Goal: Task Accomplishment & Management: Manage account settings

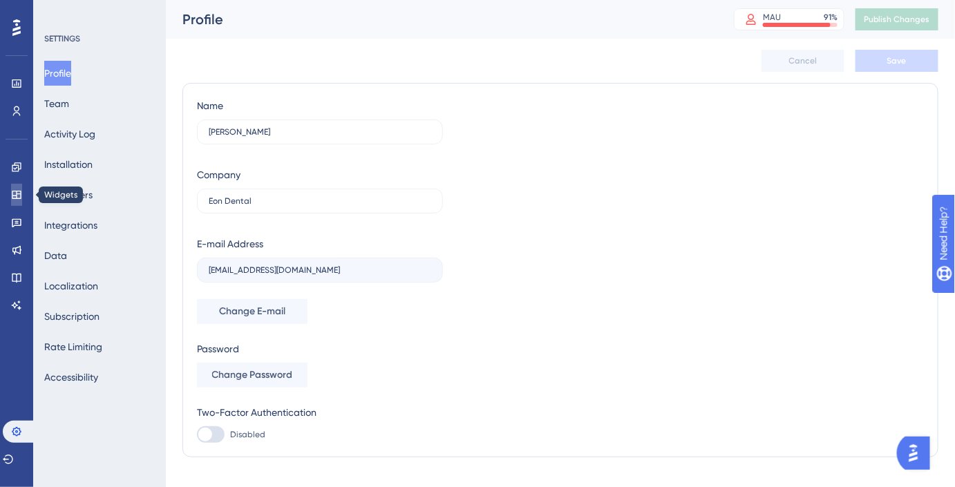
click at [12, 194] on icon at bounding box center [16, 195] width 9 height 8
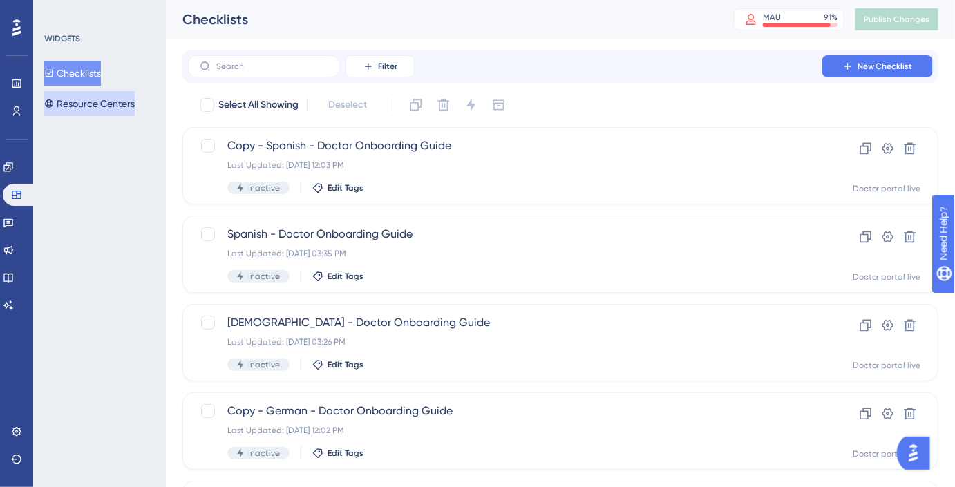
click at [105, 110] on button "Resource Centers" at bounding box center [89, 103] width 90 height 25
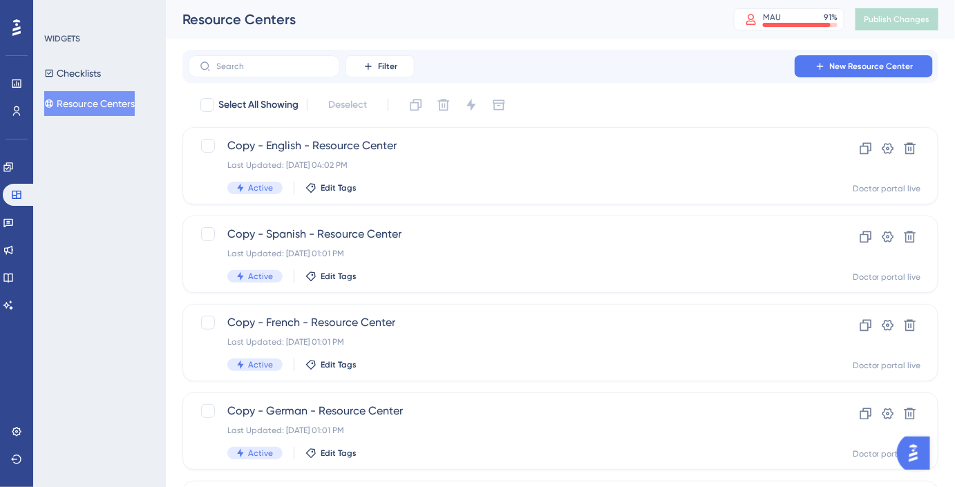
click at [17, 178] on div "Engagement Widgets Feedback Product Updates Knowledge Base AI Assistant" at bounding box center [17, 236] width 28 height 160
click at [14, 160] on link at bounding box center [8, 167] width 11 height 22
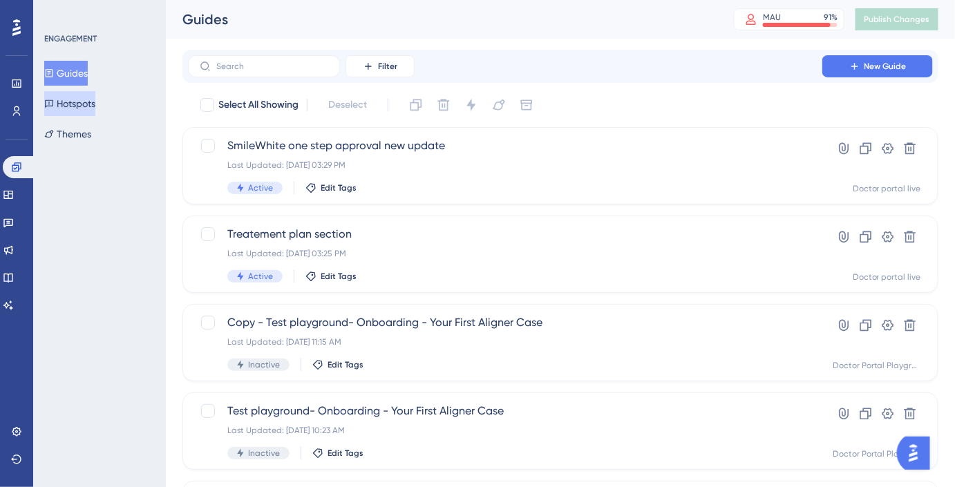
click at [77, 98] on button "Hotspots" at bounding box center [69, 103] width 51 height 25
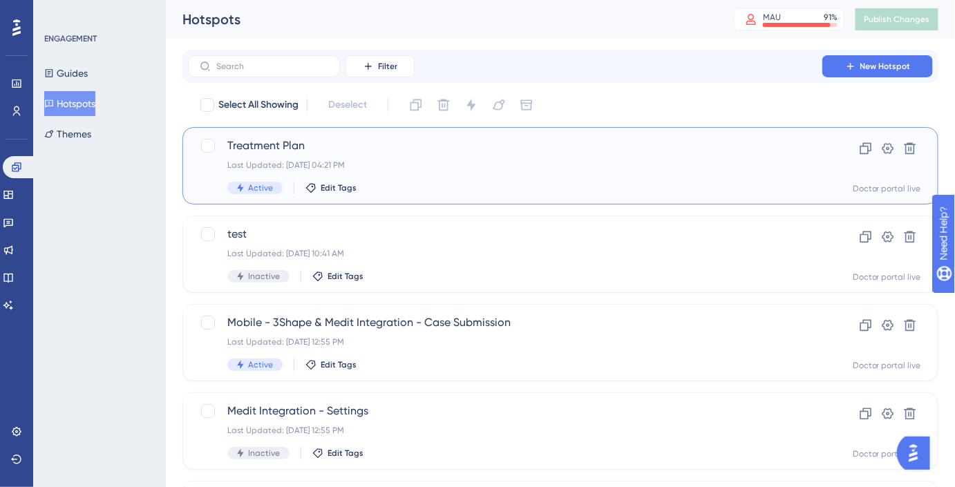
click at [327, 152] on span "Treatment Plan" at bounding box center [504, 145] width 555 height 17
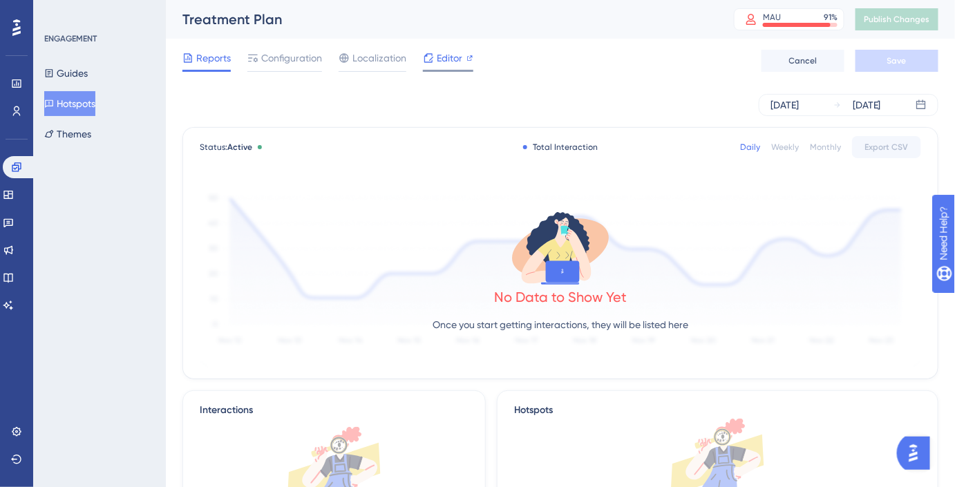
click at [444, 59] on span "Editor" at bounding box center [450, 58] width 26 height 17
click at [350, 59] on icon at bounding box center [344, 58] width 11 height 11
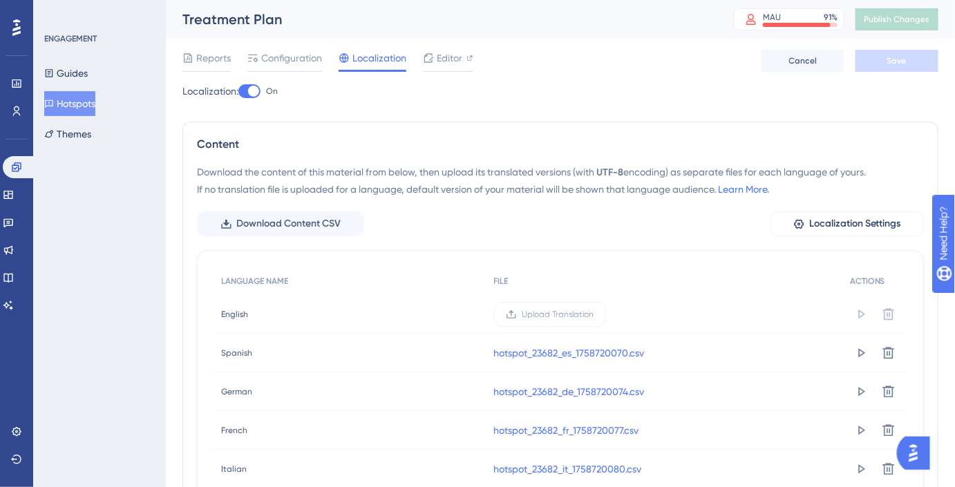
click at [259, 92] on div at bounding box center [253, 91] width 11 height 11
click at [238, 92] on input "On" at bounding box center [238, 91] width 1 height 1
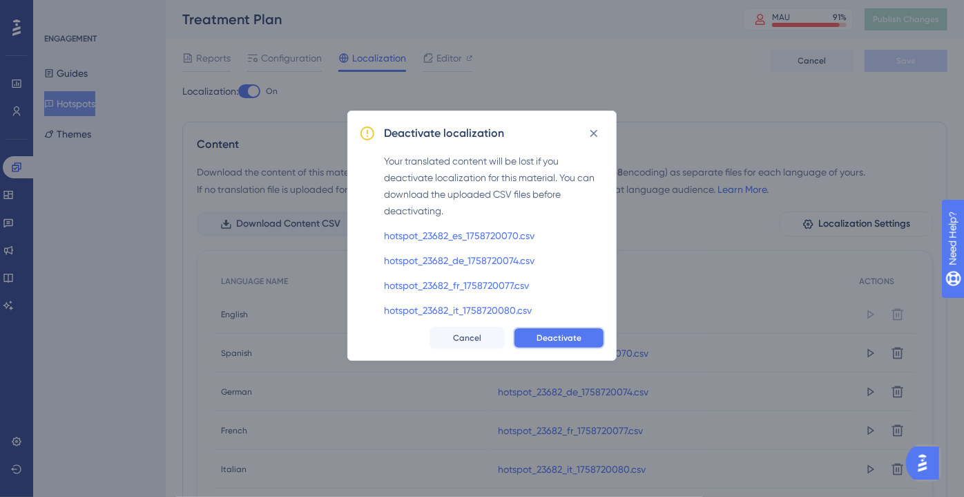
click at [561, 336] on span "Deactivate" at bounding box center [559, 337] width 45 height 11
checkbox input "false"
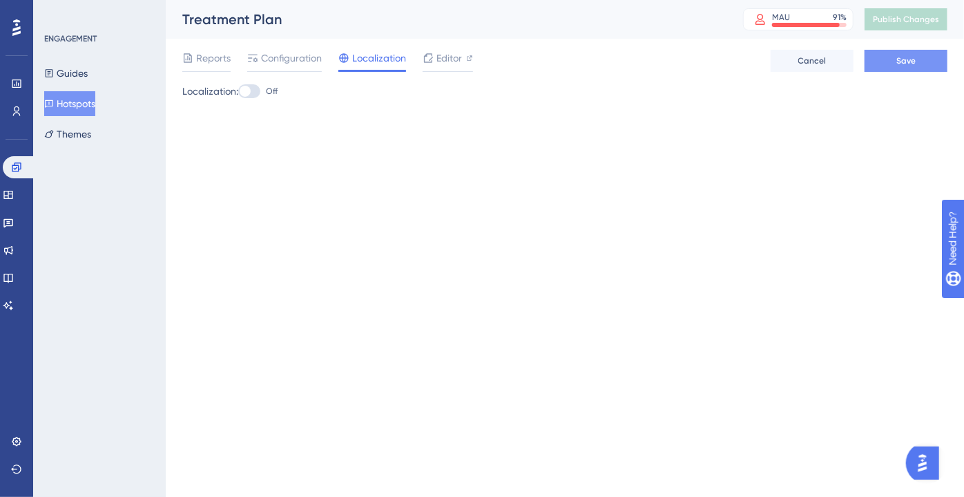
click at [912, 59] on span "Save" at bounding box center [906, 60] width 19 height 11
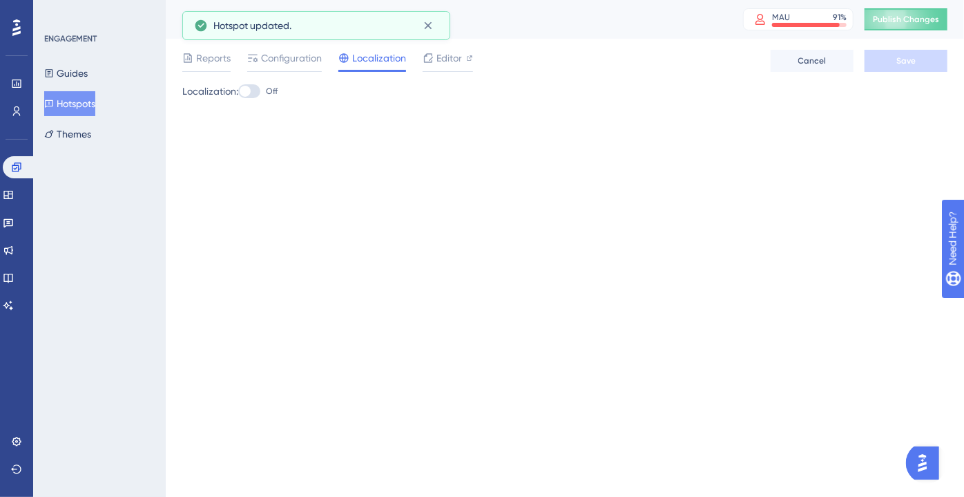
click at [908, 19] on span "Publish Changes" at bounding box center [906, 19] width 66 height 11
click at [422, 26] on icon at bounding box center [428, 26] width 14 height 14
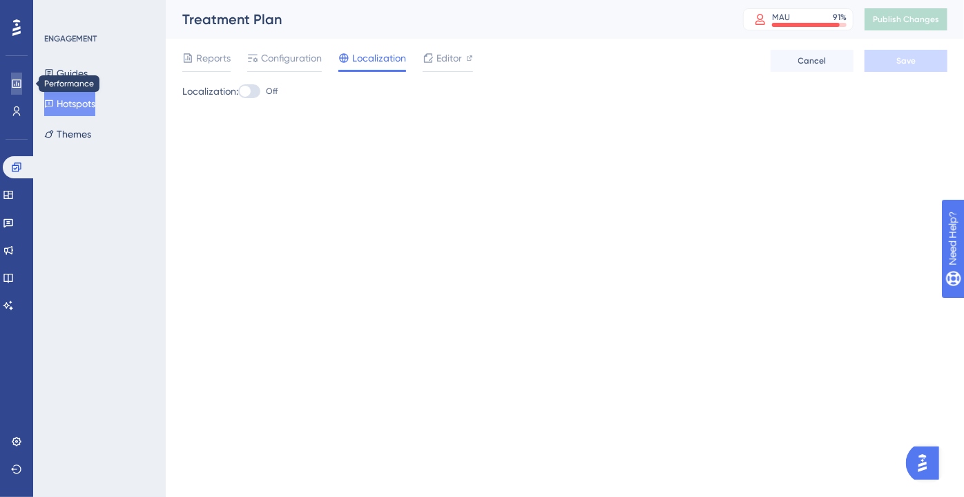
click at [22, 82] on link at bounding box center [16, 84] width 11 height 22
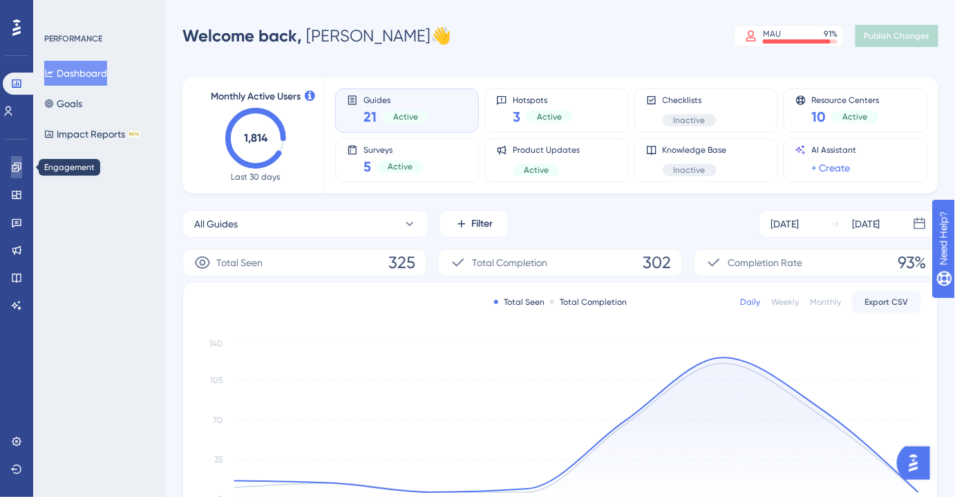
click at [13, 167] on icon at bounding box center [16, 167] width 11 height 11
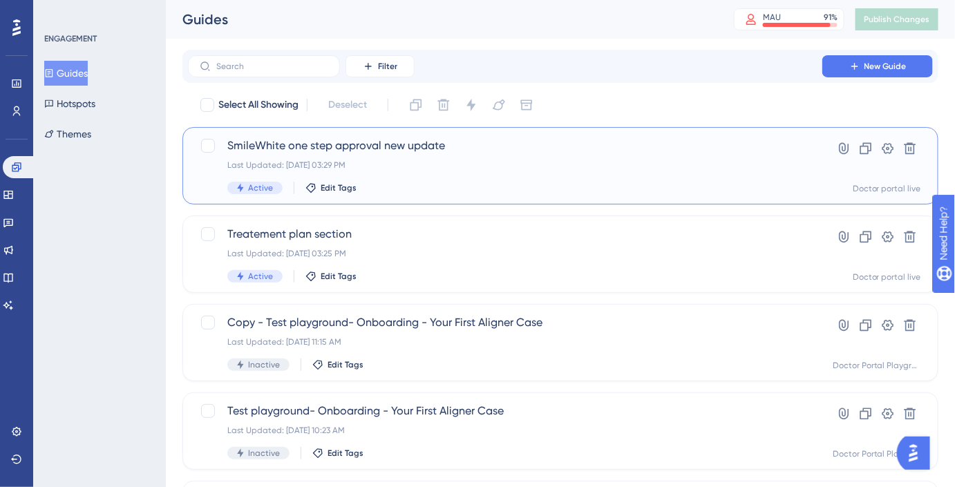
click at [401, 163] on div "Last Updated: [DATE] 03:29 PM" at bounding box center [504, 165] width 555 height 11
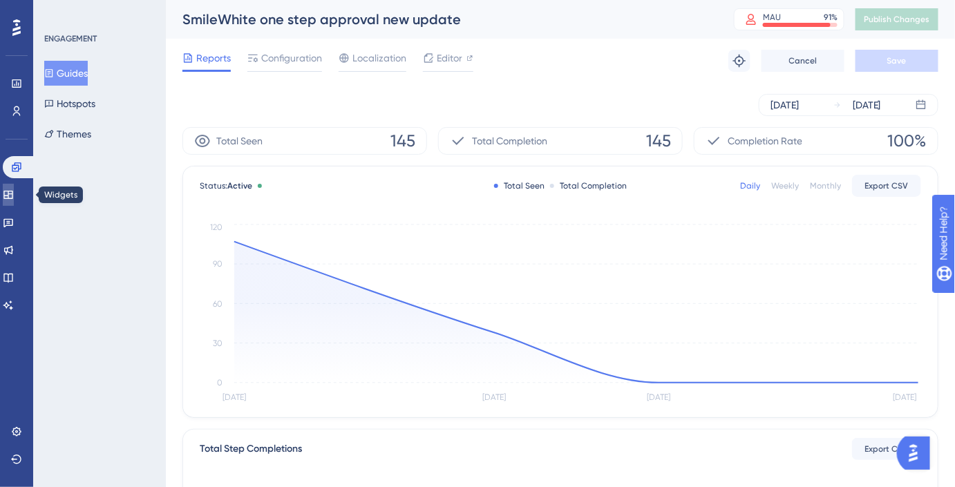
click at [14, 196] on icon at bounding box center [8, 194] width 11 height 11
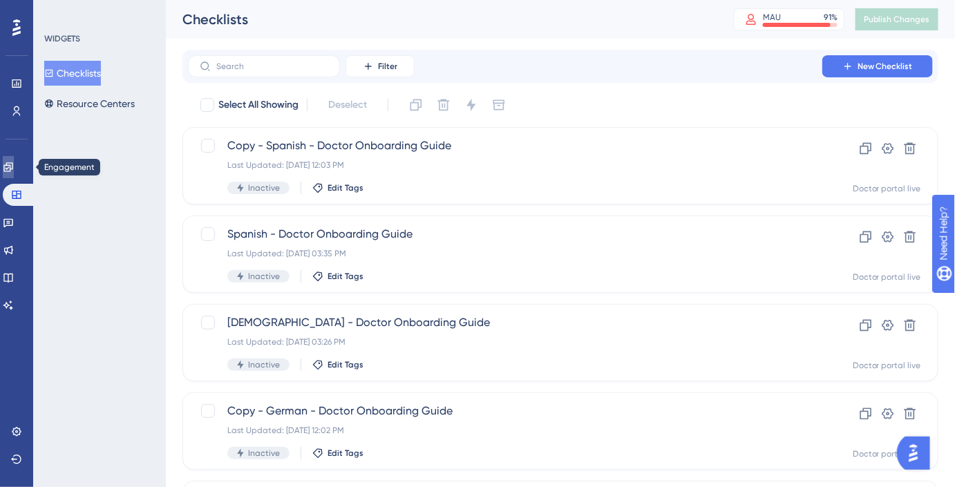
click at [12, 163] on icon at bounding box center [7, 166] width 9 height 9
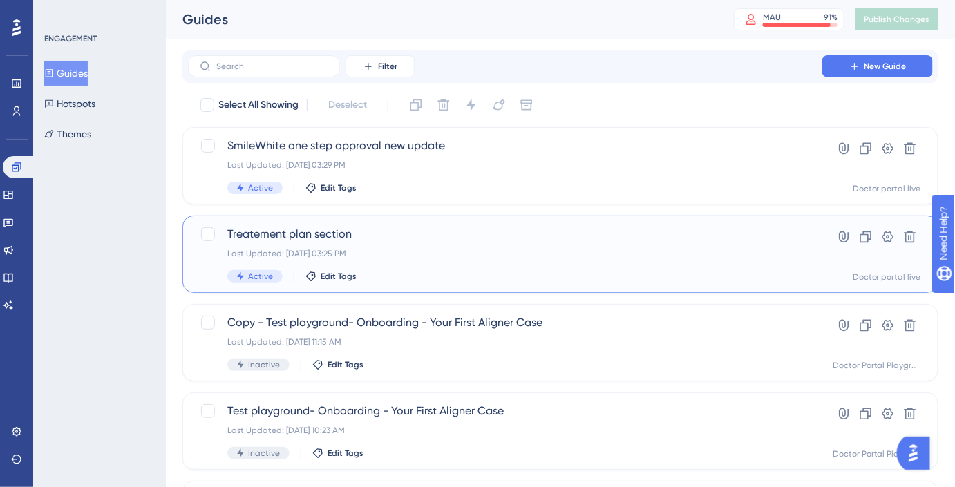
click at [321, 236] on span "Treatement plan section" at bounding box center [504, 234] width 555 height 17
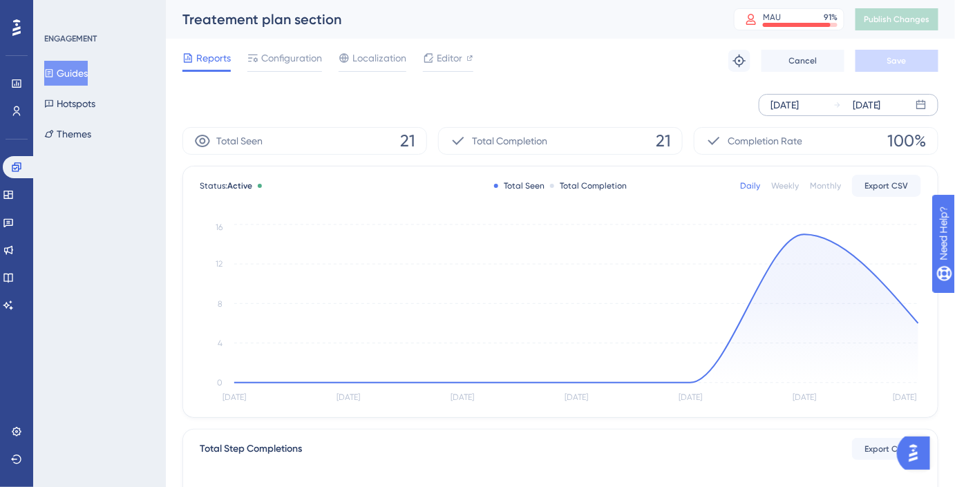
click at [799, 102] on div "[DATE]" at bounding box center [784, 105] width 28 height 17
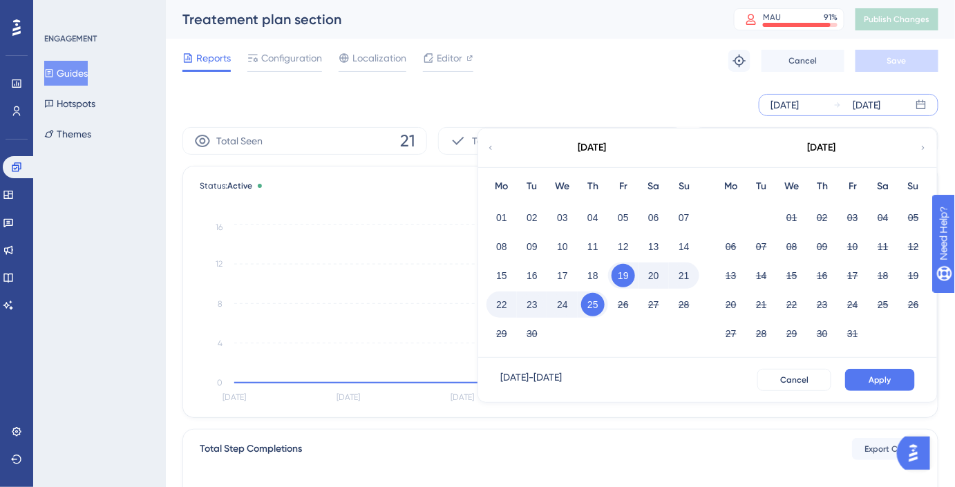
click at [669, 88] on div "[DATE] [DATE] [DATE] Mo Tu We Th Fr Sa Su 01 02 03 04 05 06 07 08 09 10 11 12 1…" at bounding box center [560, 105] width 756 height 44
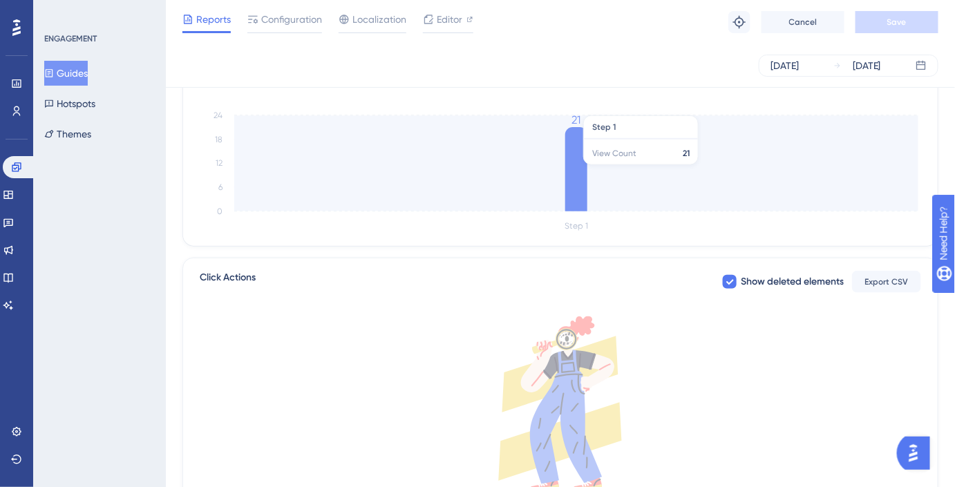
scroll to position [376, 0]
